Goal: Use online tool/utility: Utilize a website feature to perform a specific function

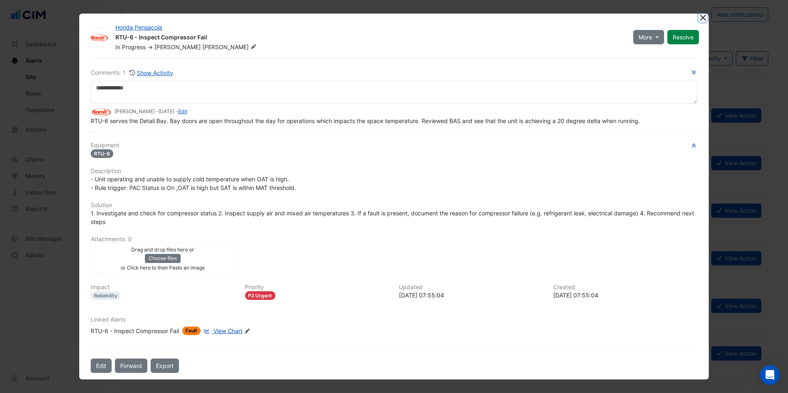
click at [699, 18] on button "Close" at bounding box center [703, 18] width 9 height 9
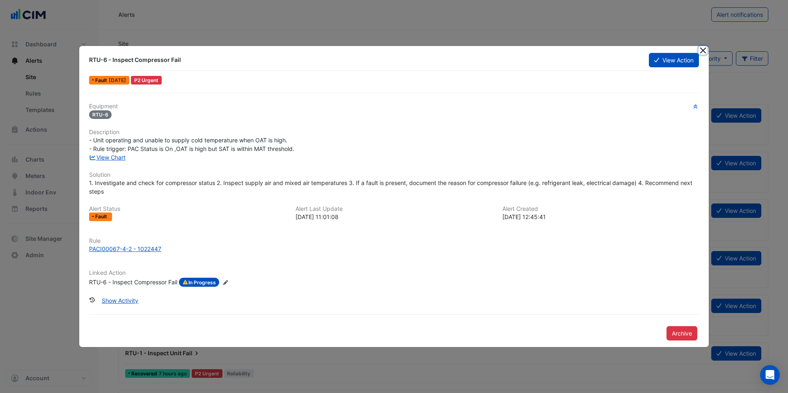
click at [703, 46] on button "Close" at bounding box center [703, 50] width 9 height 9
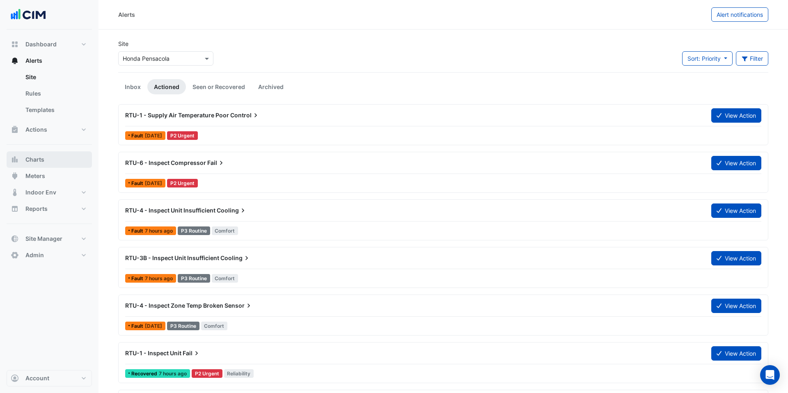
click at [64, 161] on button "Charts" at bounding box center [49, 160] width 85 height 16
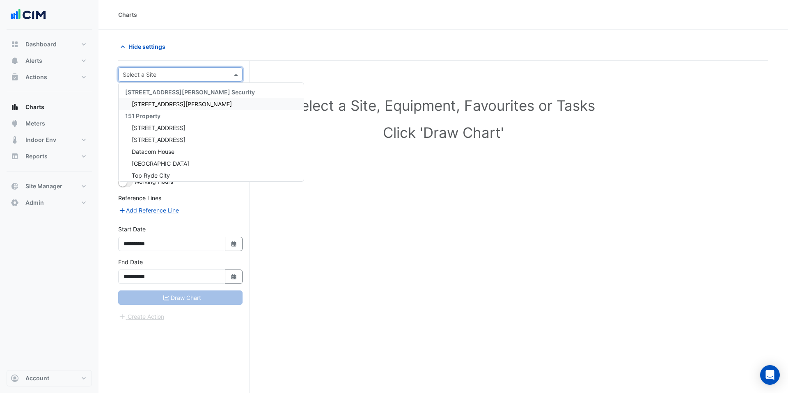
click at [160, 71] on input "text" at bounding box center [172, 75] width 99 height 9
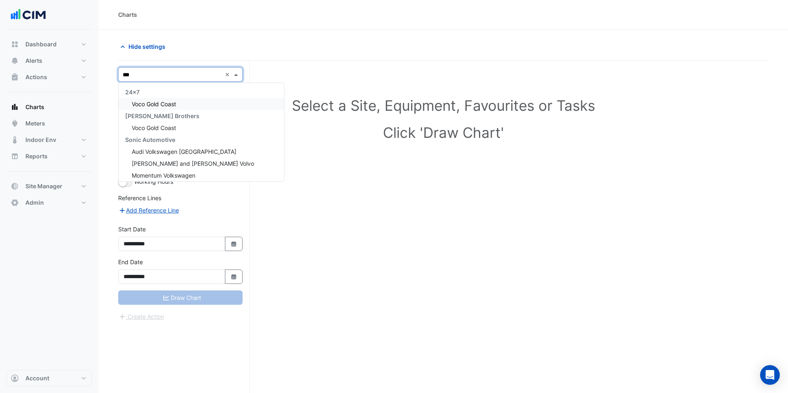
type input "****"
click at [161, 126] on span "Voco Gold Coast" at bounding box center [154, 127] width 44 height 7
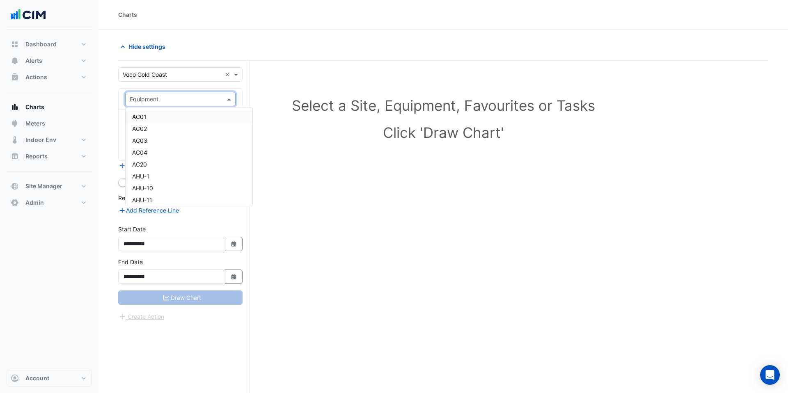
click at [194, 101] on input "text" at bounding box center [172, 99] width 85 height 9
type input "**"
click at [176, 113] on div "CH-1" at bounding box center [181, 115] width 110 height 12
click at [174, 130] on div "Favourites" at bounding box center [180, 124] width 110 height 14
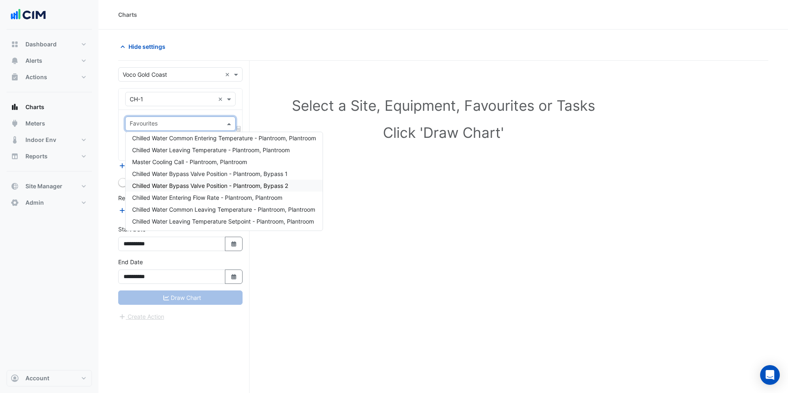
scroll to position [0, 0]
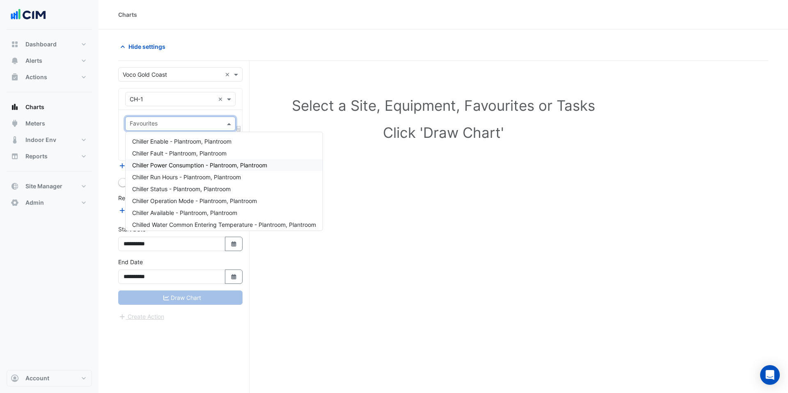
click at [188, 162] on span "Chiller Power Consumption - Plantroom, Plantroom" at bounding box center [199, 165] width 135 height 7
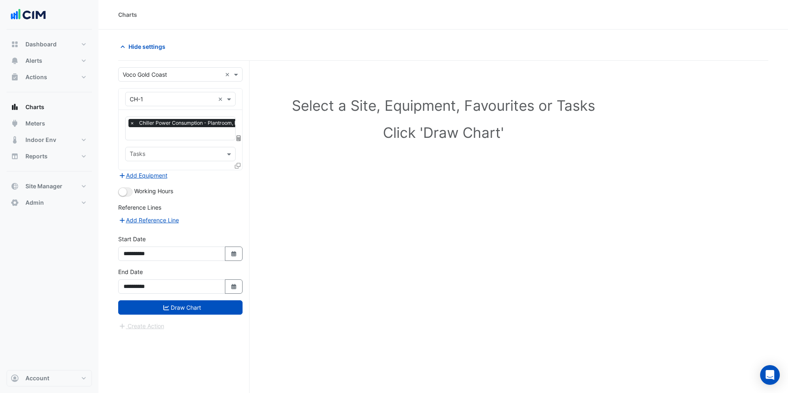
click at [239, 165] on icon at bounding box center [238, 166] width 6 height 6
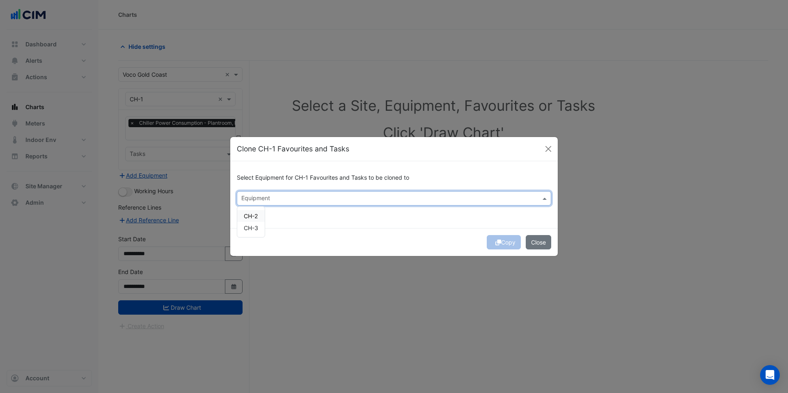
click at [332, 200] on input "text" at bounding box center [389, 199] width 296 height 9
click at [255, 214] on span "CH-2" at bounding box center [251, 216] width 14 height 7
click at [250, 234] on div "CH-2 CH-3" at bounding box center [251, 222] width 28 height 30
click at [252, 228] on span "CH-3" at bounding box center [251, 228] width 14 height 7
click at [503, 242] on button "Copy" at bounding box center [504, 242] width 34 height 14
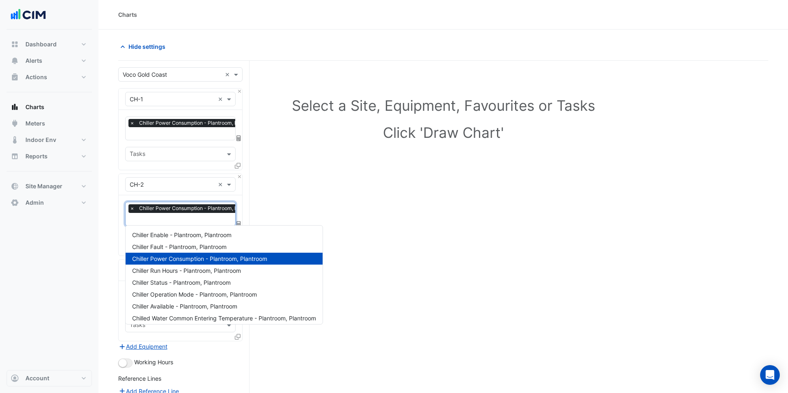
scroll to position [0, 4]
click at [177, 217] on input "text" at bounding box center [192, 220] width 133 height 9
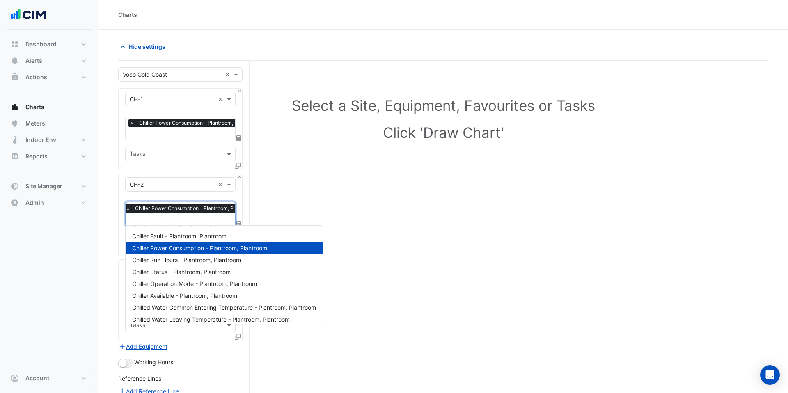
scroll to position [0, 0]
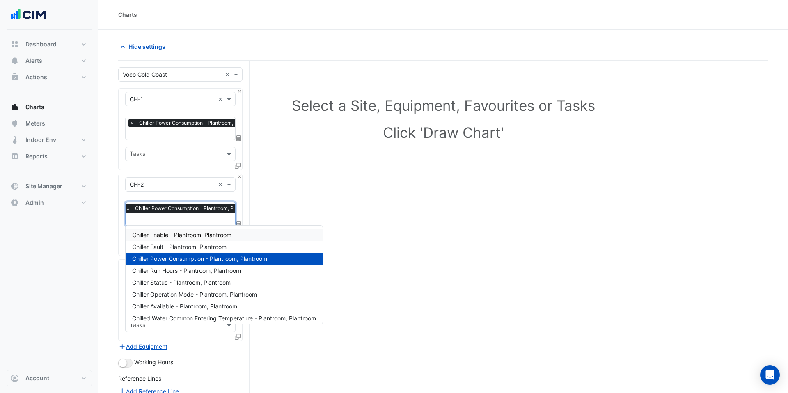
click at [277, 191] on div "Select a Site, Equipment, Favourites or Tasks Click 'Draw Chart'" at bounding box center [443, 285] width 650 height 448
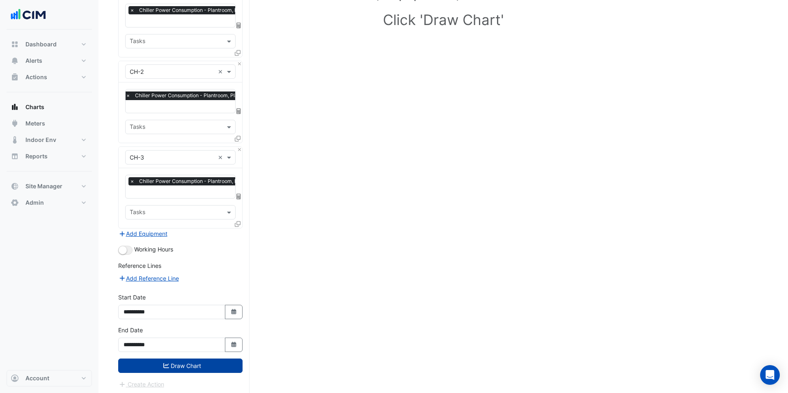
click at [197, 363] on button "Draw Chart" at bounding box center [180, 366] width 124 height 14
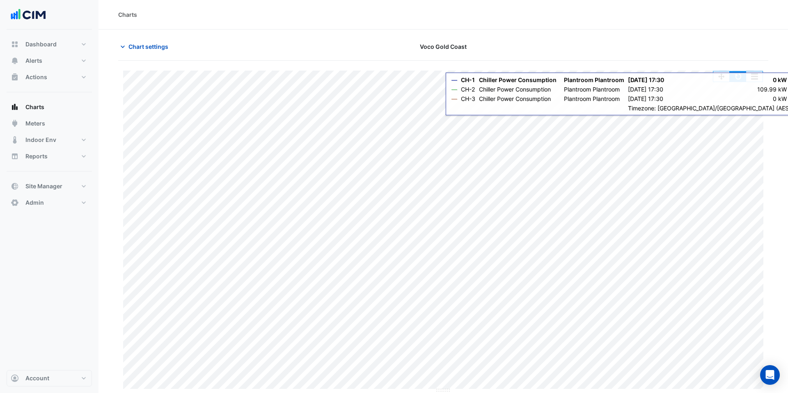
click at [737, 81] on button "button" at bounding box center [738, 76] width 16 height 10
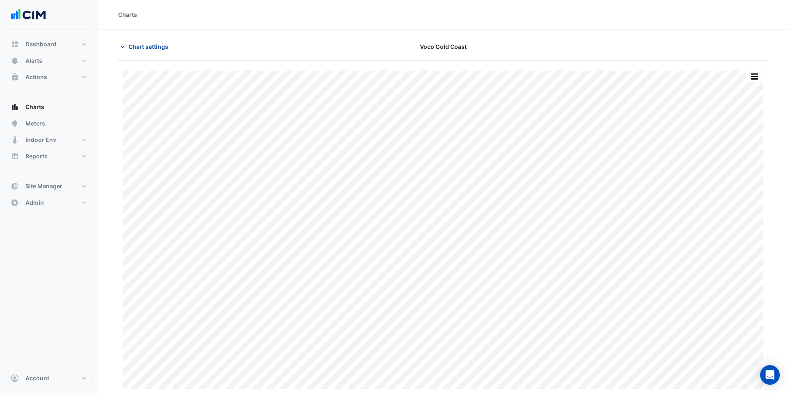
click at [153, 40] on button "Chart settings" at bounding box center [145, 46] width 55 height 14
